Goal: Task Accomplishment & Management: Manage account settings

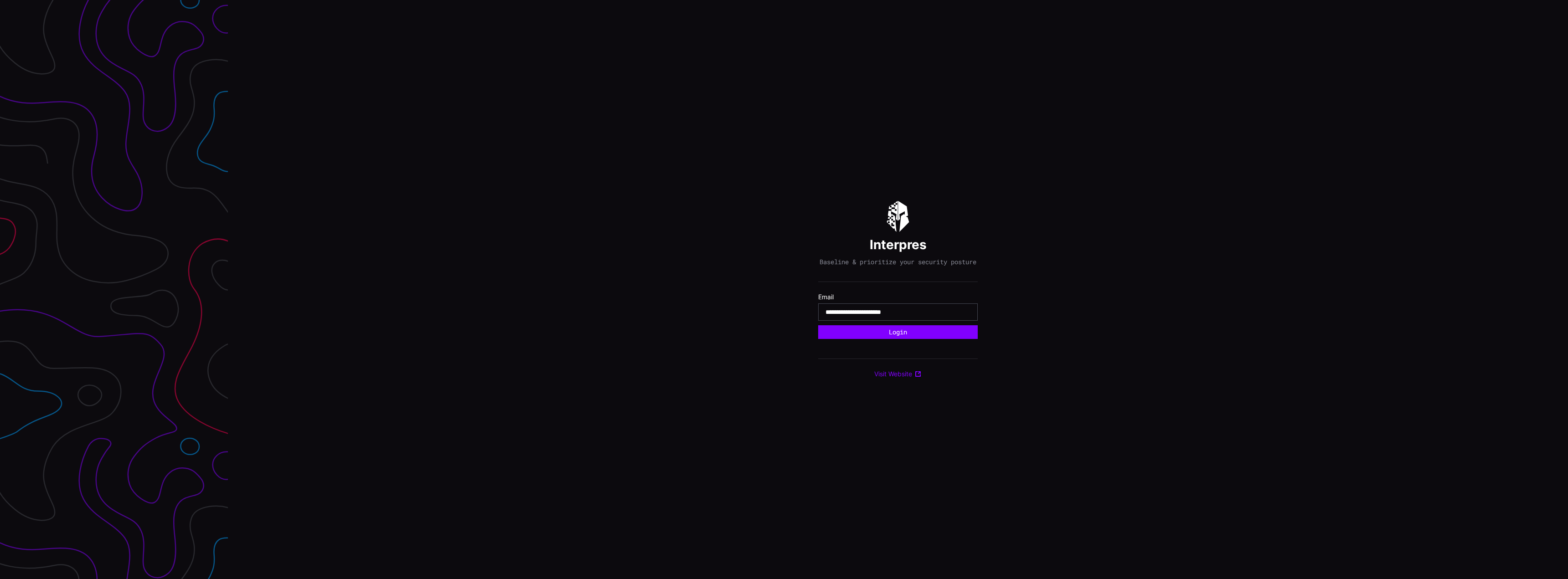
type input "**********"
click at [818, 325] on button "Login" at bounding box center [897, 332] width 159 height 14
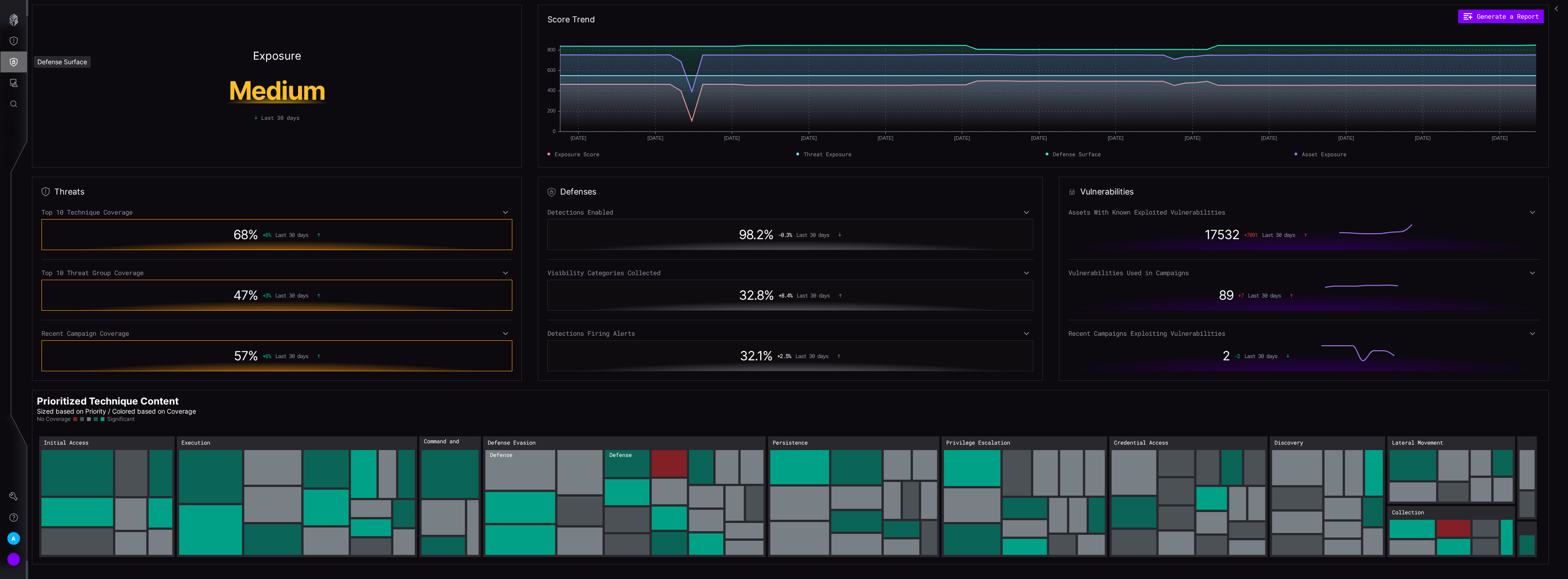
click at [17, 65] on icon "Defense Surface" at bounding box center [14, 62] width 9 height 9
click at [20, 42] on div at bounding box center [784, 289] width 1568 height 579
click at [18, 42] on icon "Threat Exposure" at bounding box center [14, 41] width 9 height 9
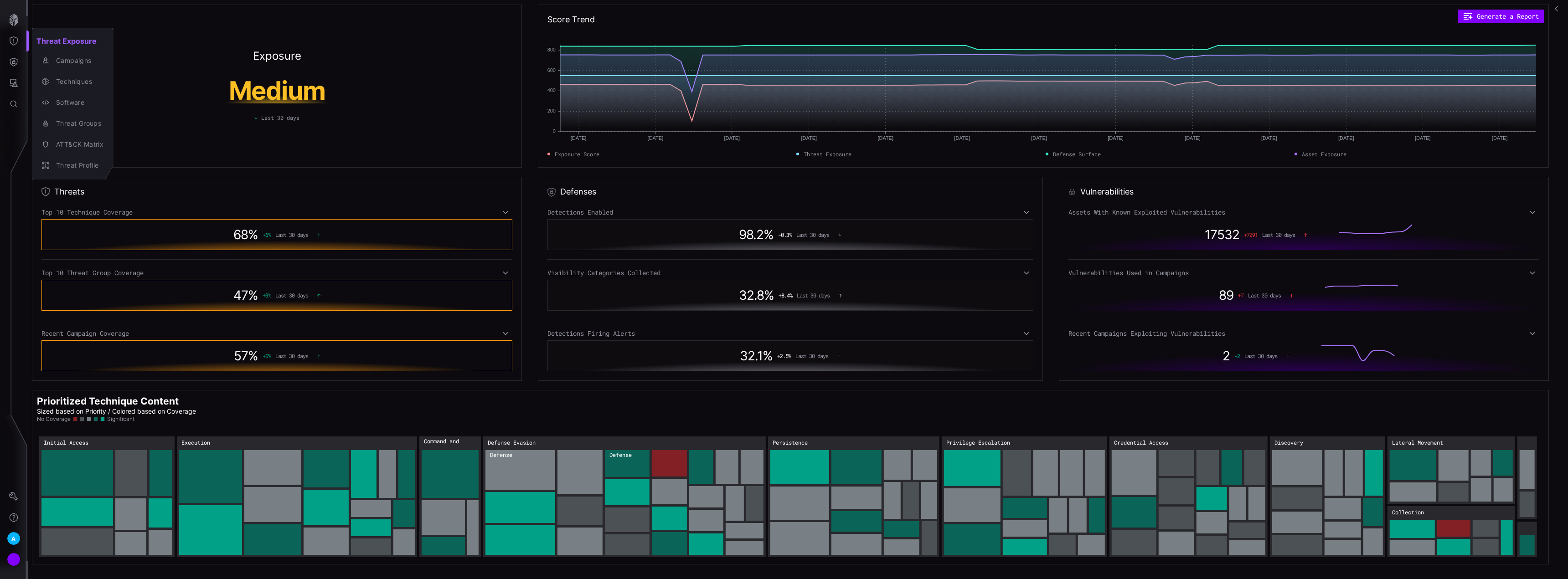
click at [14, 65] on div at bounding box center [784, 289] width 1568 height 579
click at [10, 81] on icon "Attack Surface" at bounding box center [14, 83] width 9 height 9
click at [13, 79] on div at bounding box center [784, 289] width 1568 height 579
click at [15, 65] on icon "Defense Surface" at bounding box center [14, 62] width 8 height 9
click at [79, 124] on div "Integrations" at bounding box center [86, 123] width 69 height 11
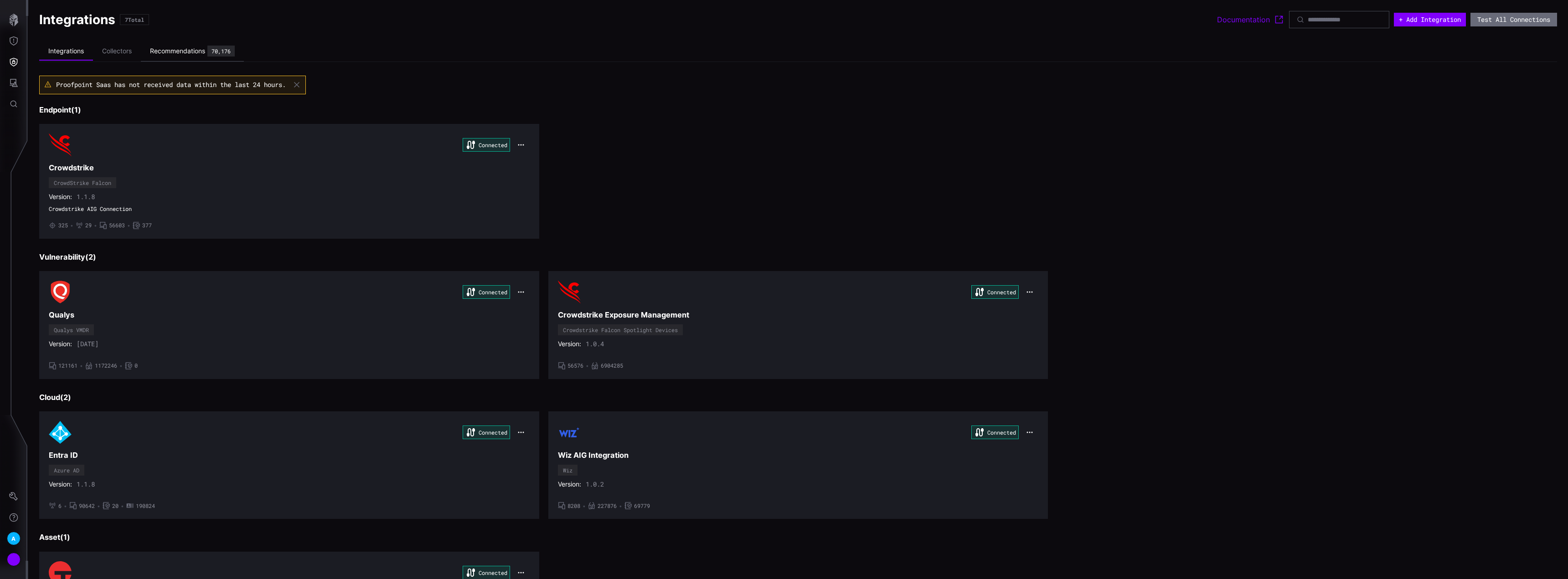
click at [171, 48] on div "Recommendations" at bounding box center [177, 51] width 55 height 8
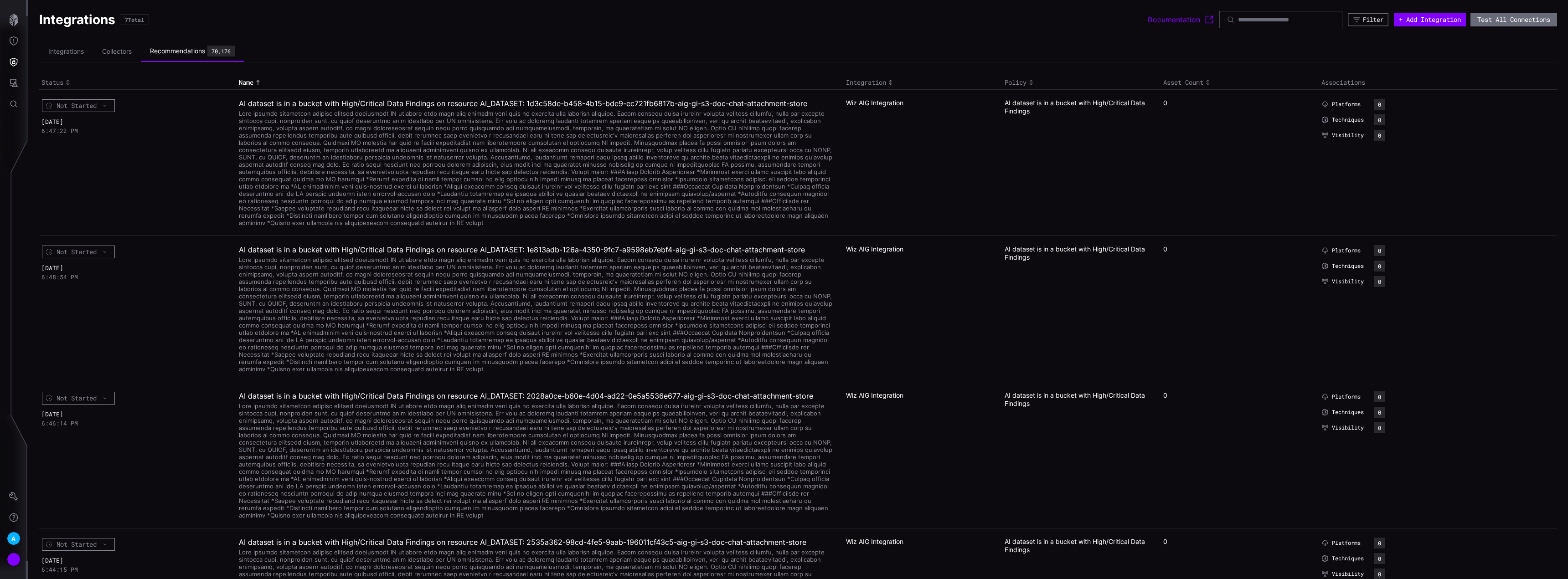
click at [1353, 22] on icon "button" at bounding box center [1357, 20] width 8 height 8
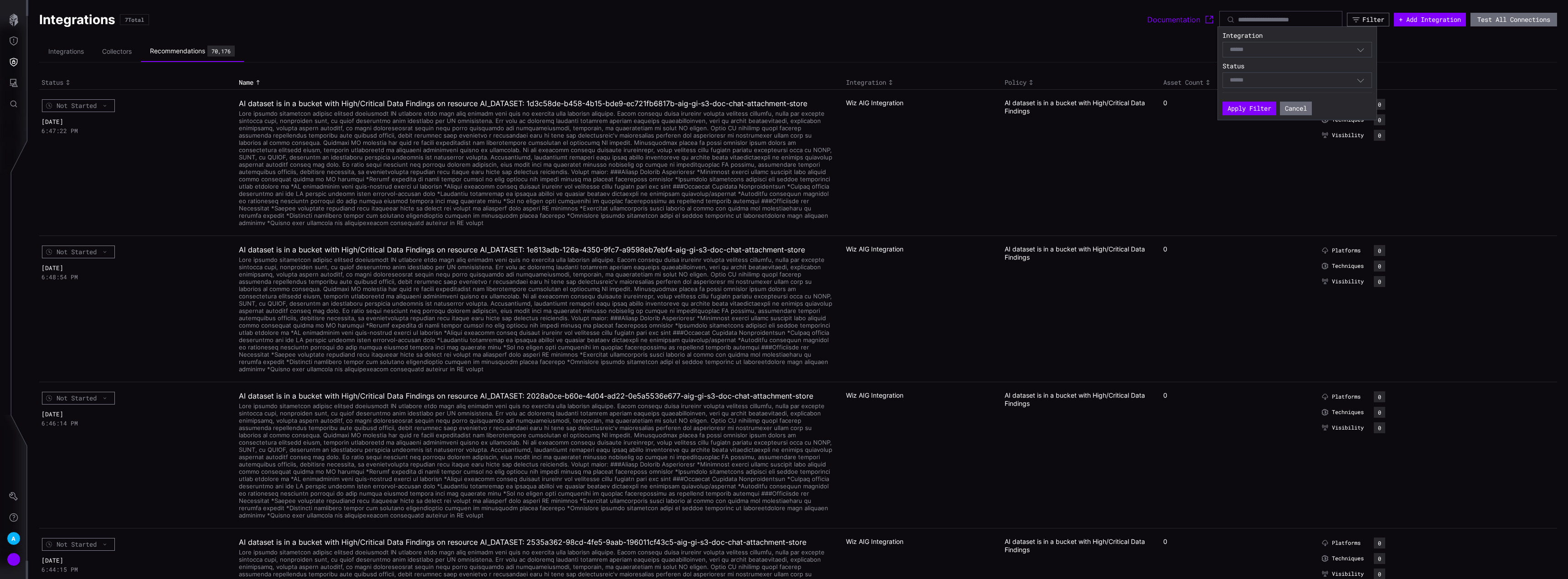
click at [1314, 51] on div "Select" at bounding box center [1293, 50] width 127 height 8
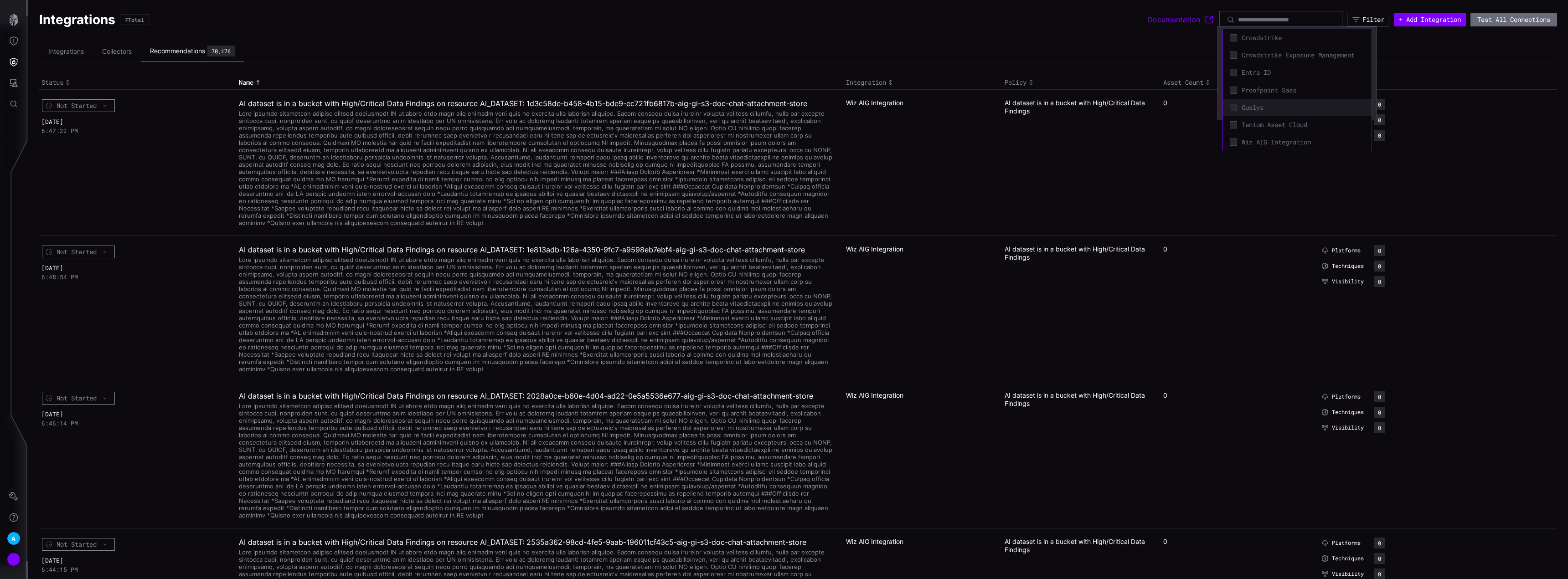
click at [1278, 107] on span "Qualys" at bounding box center [1303, 108] width 123 height 8
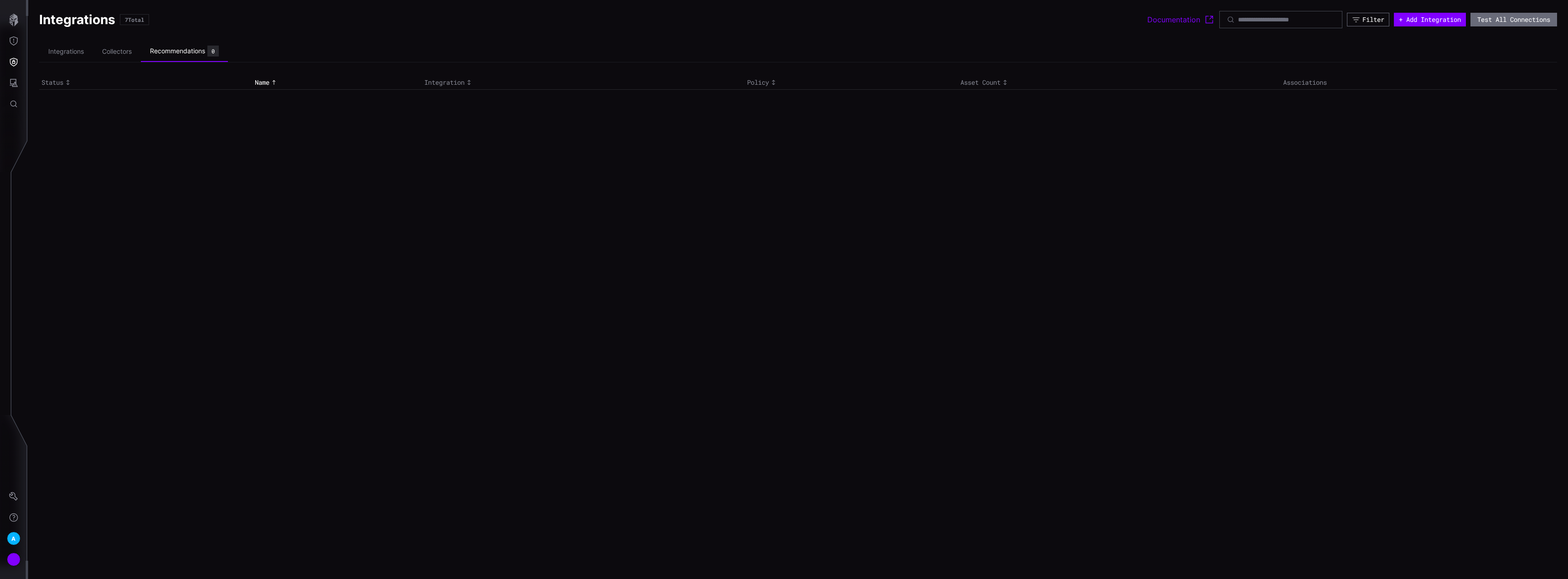
click at [1039, 42] on ul "Integrations Collectors Recommendations 0" at bounding box center [798, 51] width 1518 height 21
click at [1363, 19] on div "Filter" at bounding box center [1373, 19] width 22 height 8
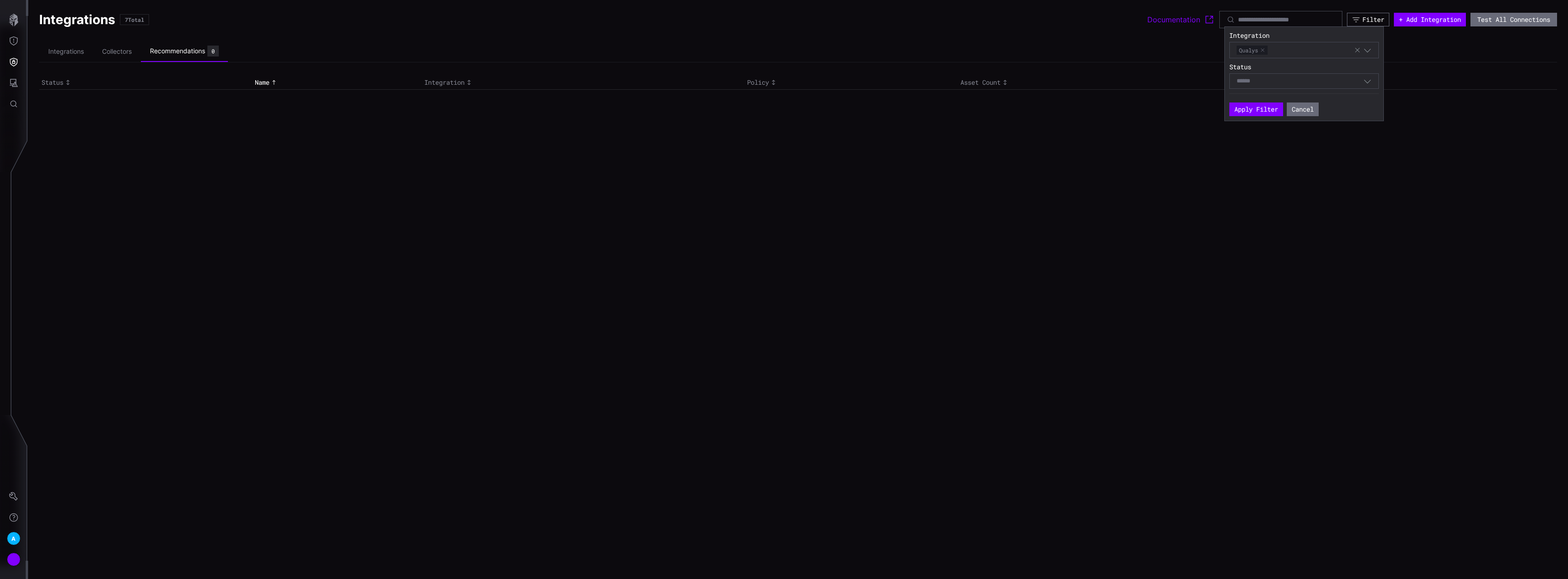
click at [1263, 48] on button "button" at bounding box center [1263, 50] width 5 height 5
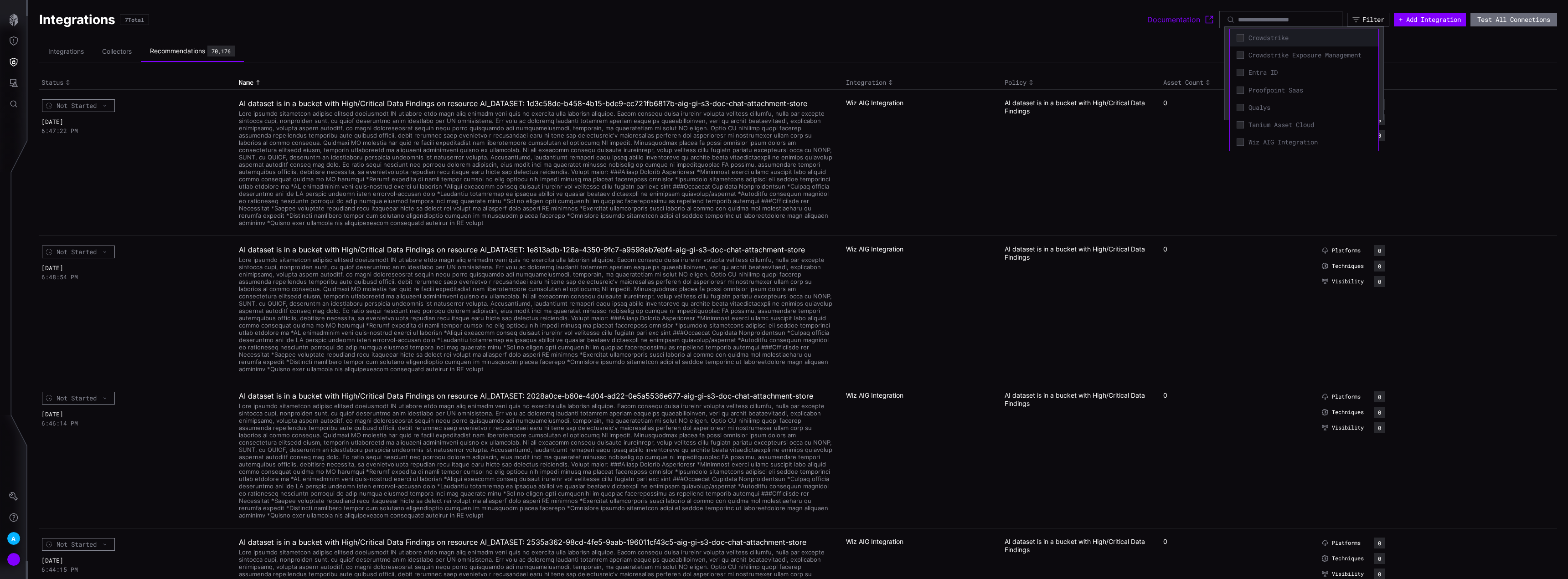
click at [1290, 42] on span "Crowdstrike" at bounding box center [1310, 38] width 123 height 8
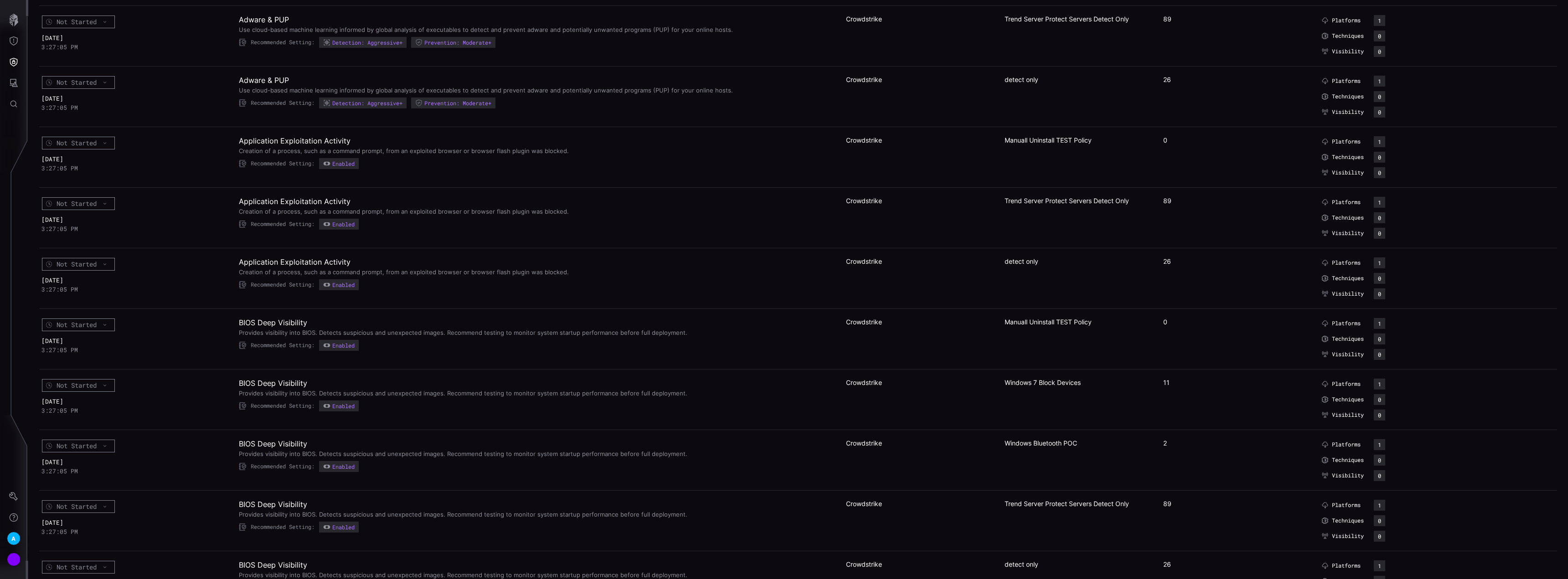
scroll to position [592, 0]
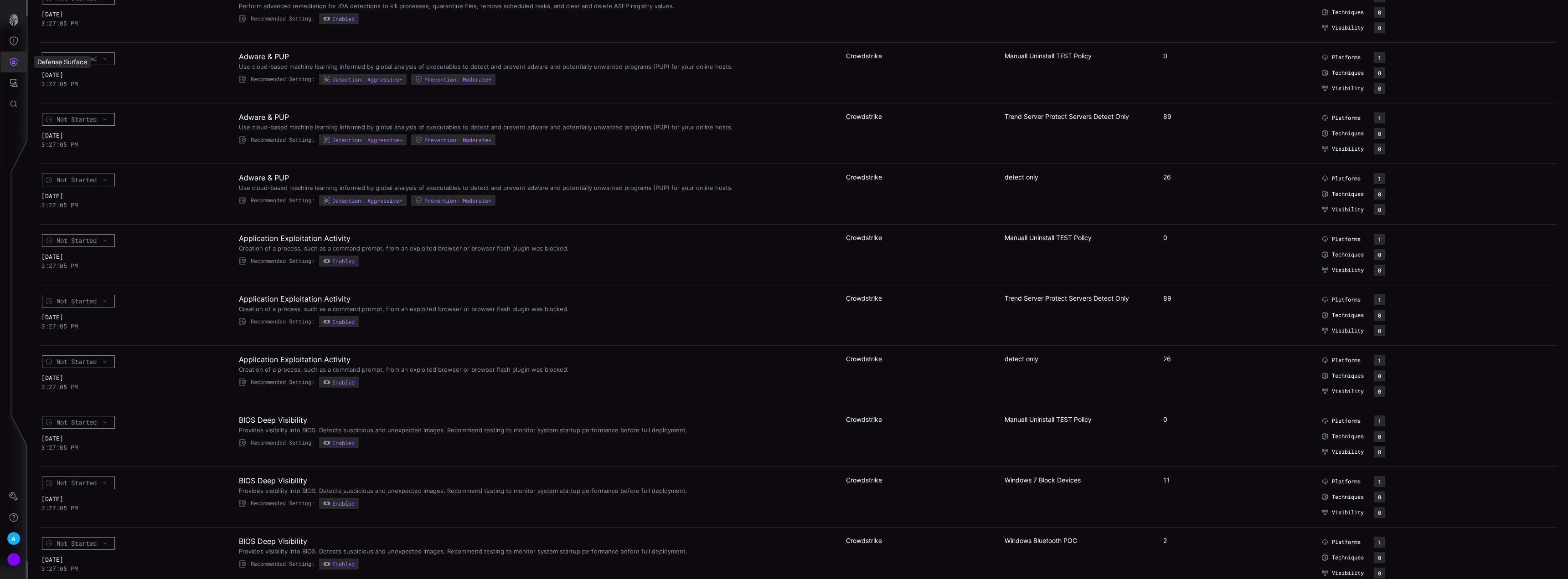
click at [11, 61] on icon "Defense Surface" at bounding box center [14, 62] width 9 height 9
click at [19, 48] on div at bounding box center [784, 289] width 1568 height 579
click at [18, 45] on icon "Threat Exposure" at bounding box center [14, 41] width 9 height 9
click at [13, 26] on div at bounding box center [784, 289] width 1568 height 579
click at [15, 503] on button "Settings" at bounding box center [14, 496] width 26 height 21
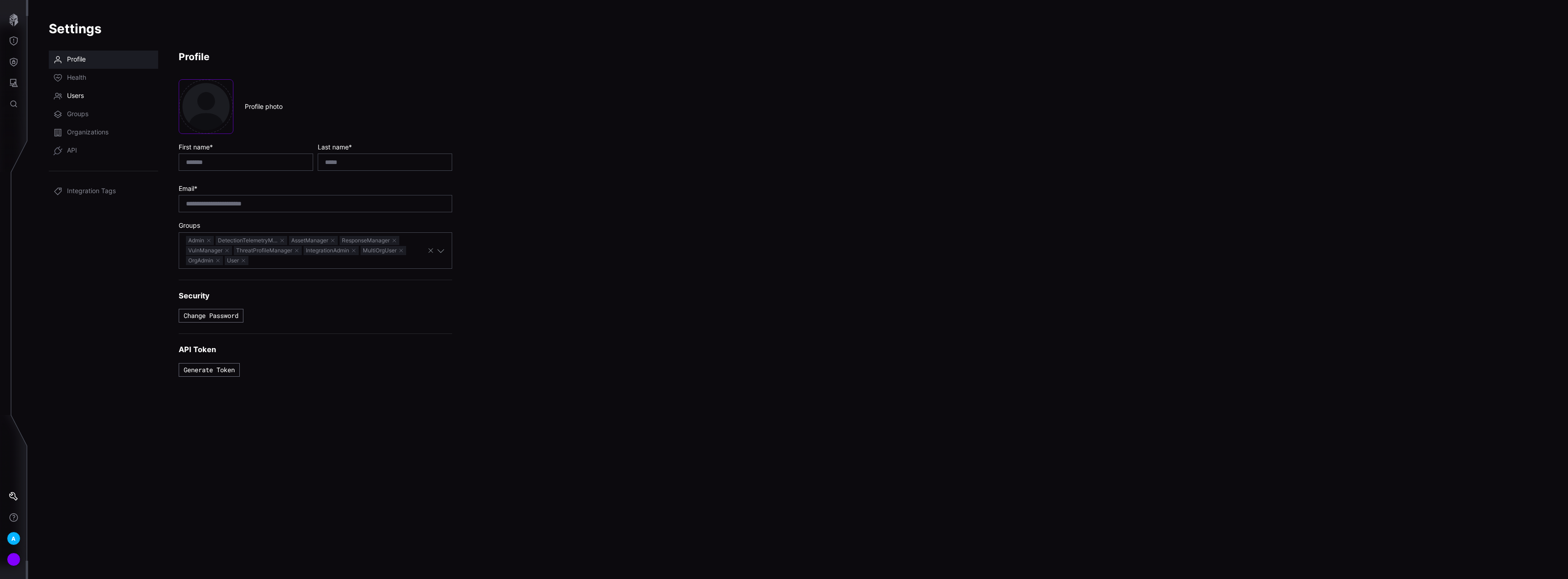
click at [91, 94] on link "Users" at bounding box center [104, 96] width 110 height 18
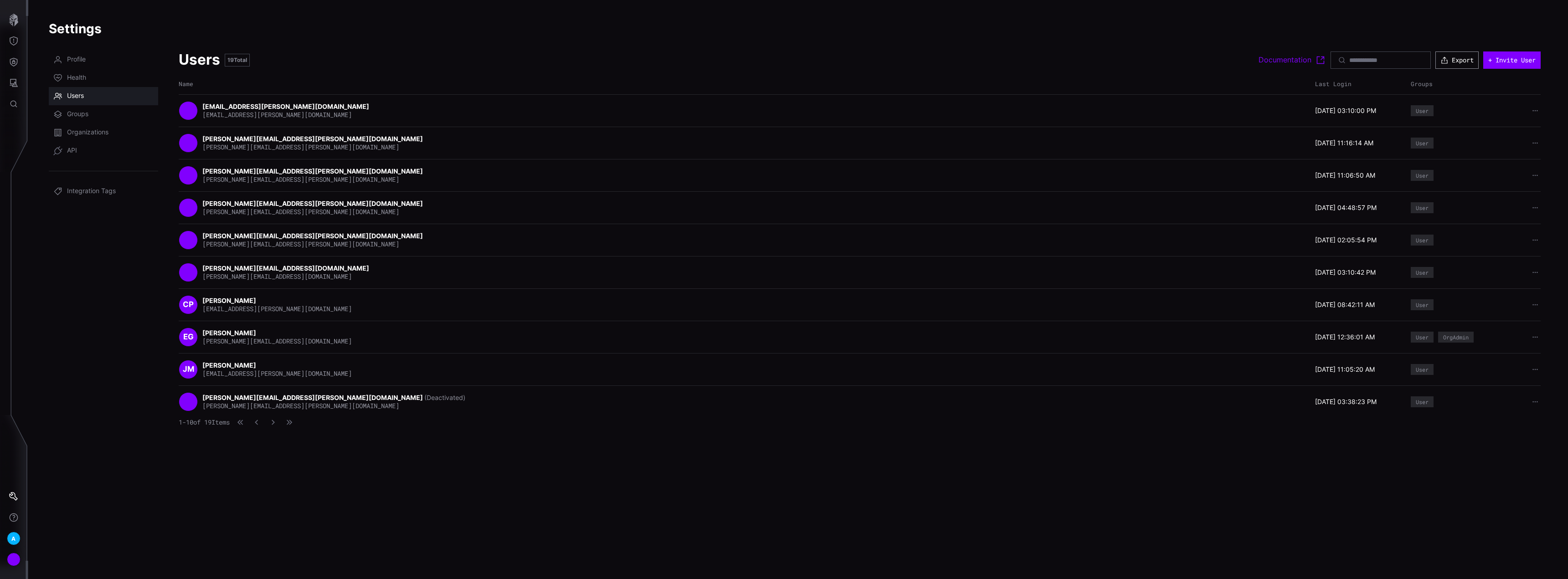
click at [1458, 59] on button "Export" at bounding box center [1457, 60] width 44 height 17
click at [1471, 59] on button "Export" at bounding box center [1457, 60] width 42 height 17
